Goal: Task Accomplishment & Management: Complete application form

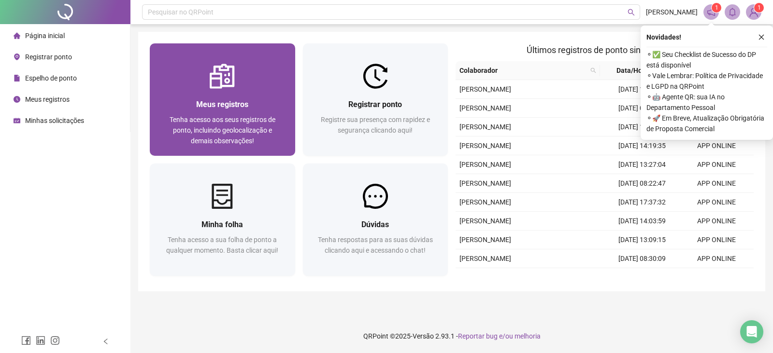
click at [241, 127] on span "Tenha acesso aos seus registros de ponto, incluindo geolocalização e demais obs…" at bounding box center [222, 130] width 106 height 29
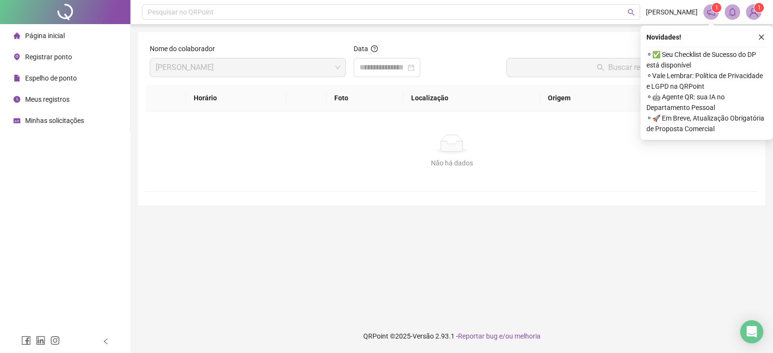
click at [39, 119] on span "Minhas solicitações" at bounding box center [54, 121] width 59 height 8
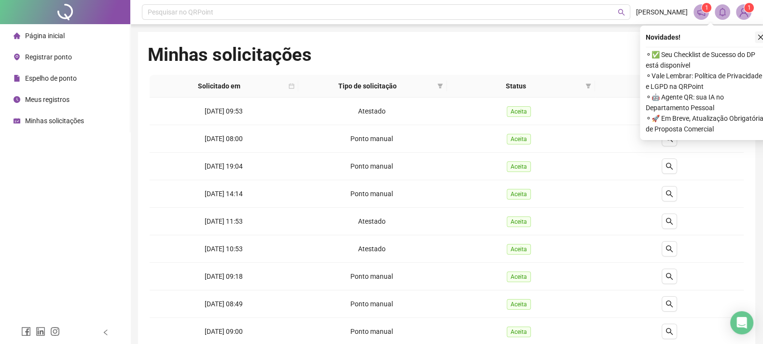
click at [758, 38] on icon "close" at bounding box center [761, 37] width 7 height 7
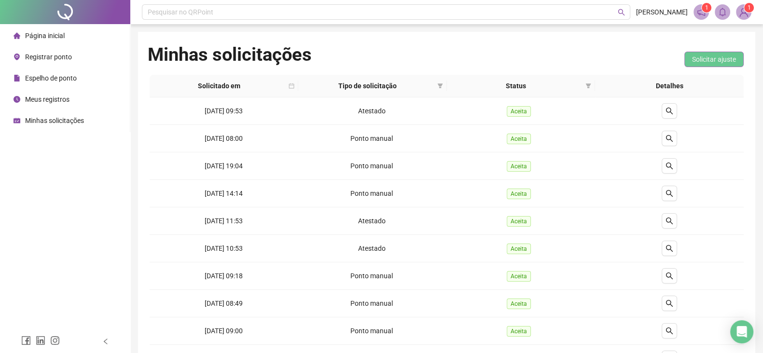
click at [715, 61] on span "Solicitar ajuste" at bounding box center [714, 59] width 44 height 11
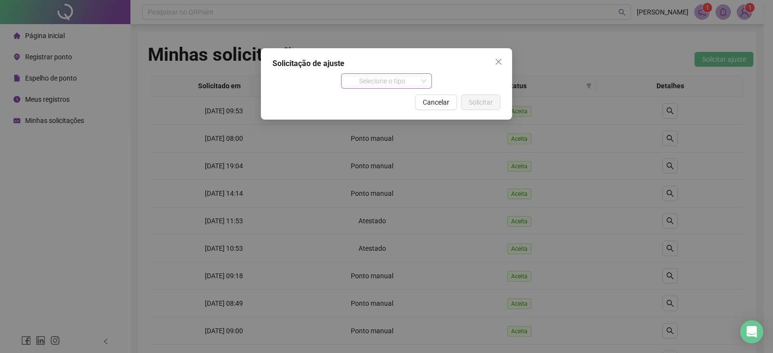
click at [394, 74] on span "Selecione o tipo" at bounding box center [387, 81] width 80 height 14
click at [408, 80] on span "Selecione o tipo" at bounding box center [387, 81] width 80 height 14
click at [501, 69] on button "Close" at bounding box center [498, 61] width 15 height 15
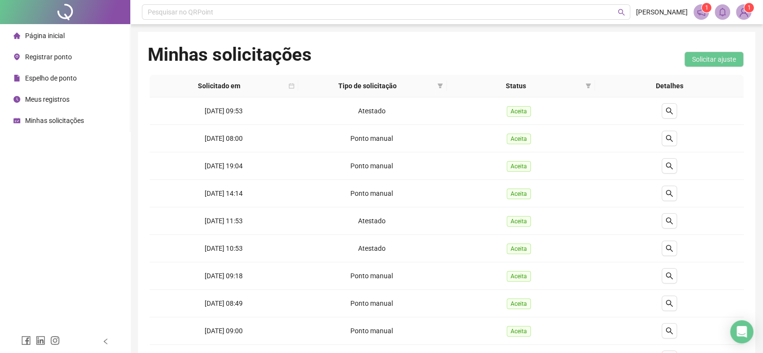
click at [63, 35] on span "Página inicial" at bounding box center [45, 36] width 40 height 8
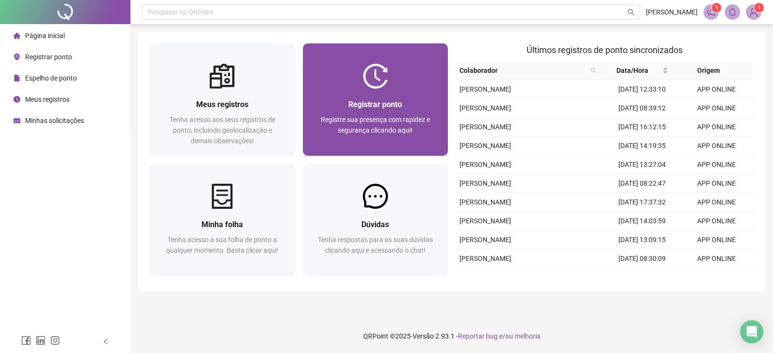
click at [306, 103] on div "Registrar ponto Registre sua presença com rapidez e segurança clicando aqui!" at bounding box center [375, 122] width 145 height 67
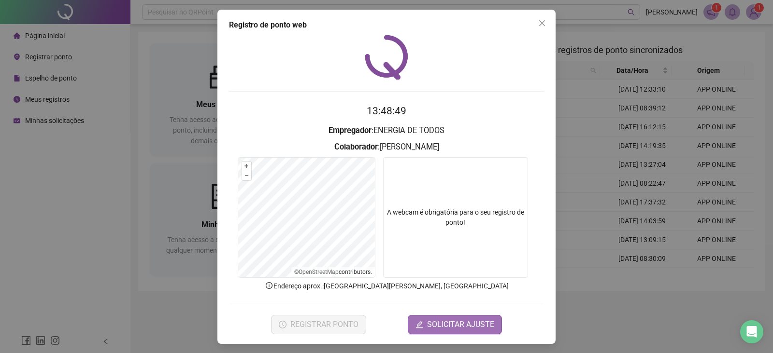
click at [437, 322] on span "SOLICITAR AJUSTE" at bounding box center [460, 325] width 67 height 12
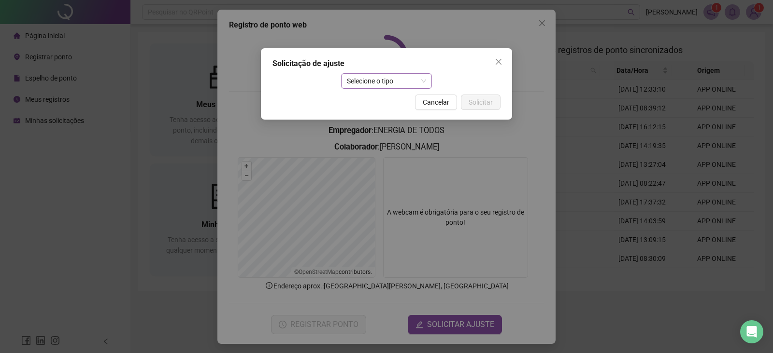
click at [415, 82] on span "Selecione o tipo" at bounding box center [387, 81] width 80 height 14
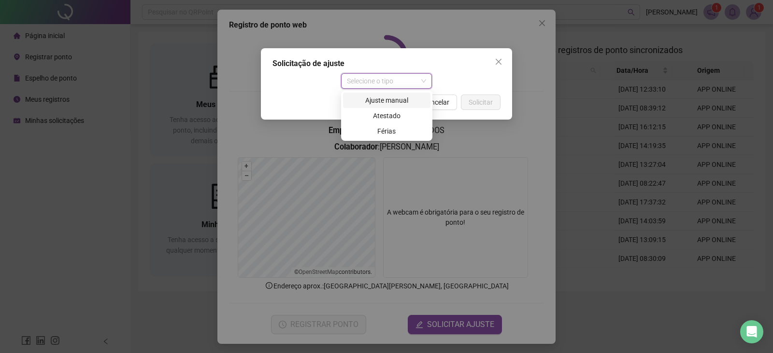
click at [397, 99] on div "Ajuste manual" at bounding box center [387, 100] width 76 height 11
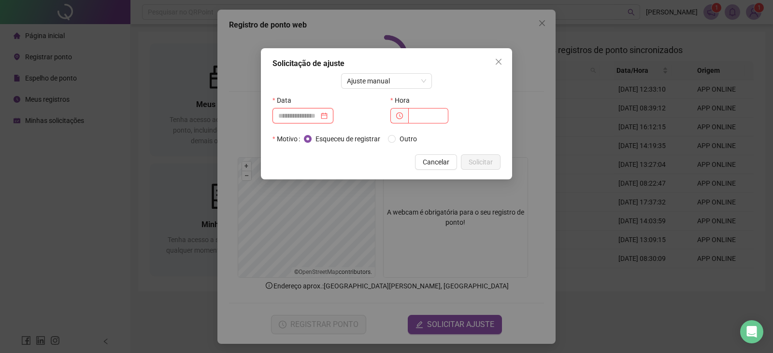
click at [311, 112] on input at bounding box center [298, 116] width 41 height 11
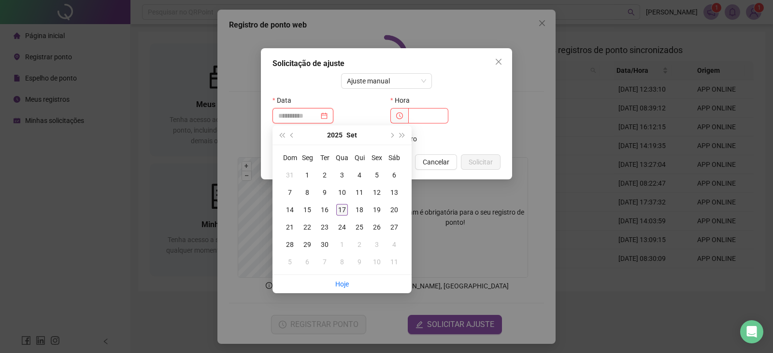
type input "**********"
click at [343, 209] on div "17" at bounding box center [342, 210] width 12 height 12
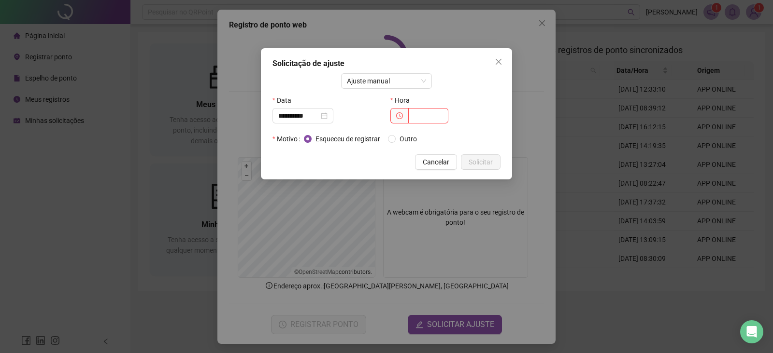
click at [404, 117] on span at bounding box center [399, 115] width 18 height 15
click at [419, 117] on input "text" at bounding box center [428, 115] width 40 height 15
type input "*****"
click at [469, 163] on span "Solicitar" at bounding box center [480, 162] width 24 height 11
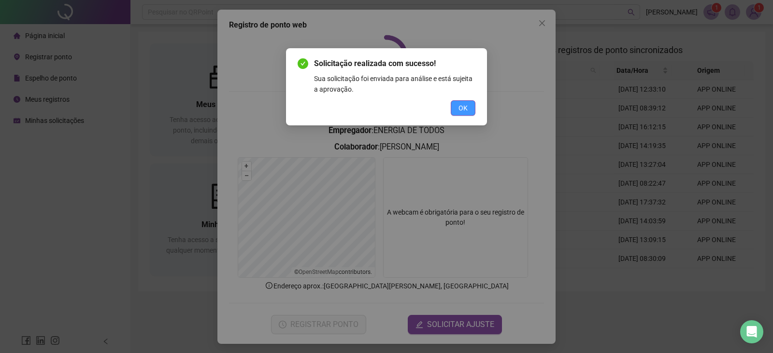
click at [471, 108] on button "OK" at bounding box center [463, 107] width 25 height 15
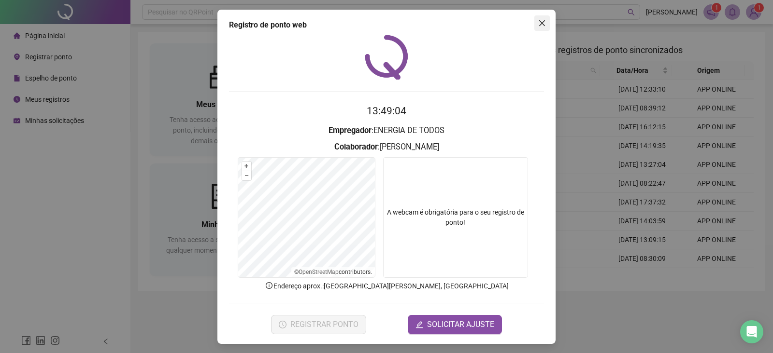
click at [541, 23] on span "Close" at bounding box center [541, 23] width 15 height 8
